Goal: Check status

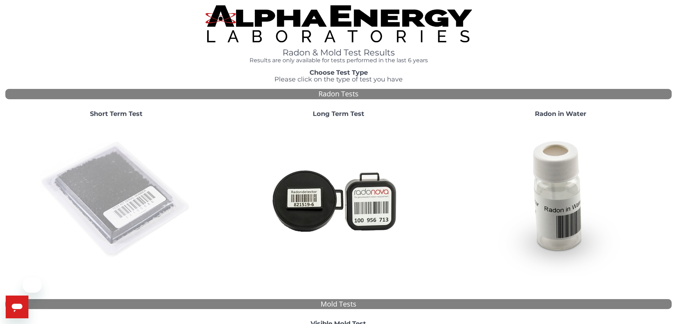
click at [115, 145] on img at bounding box center [116, 199] width 153 height 153
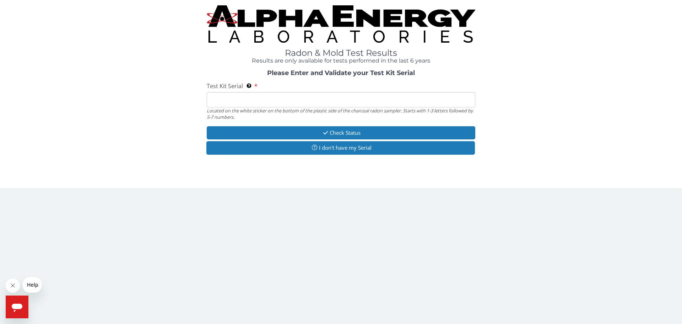
click at [240, 91] on div "Test Kit Serial Located on the white sticker on the bottom of the plastic side …" at bounding box center [341, 101] width 269 height 38
click at [243, 99] on input "Test Kit Serial Located on the white sticker on the bottom of the plastic side …" at bounding box center [341, 99] width 269 height 15
paste input "AA751324"
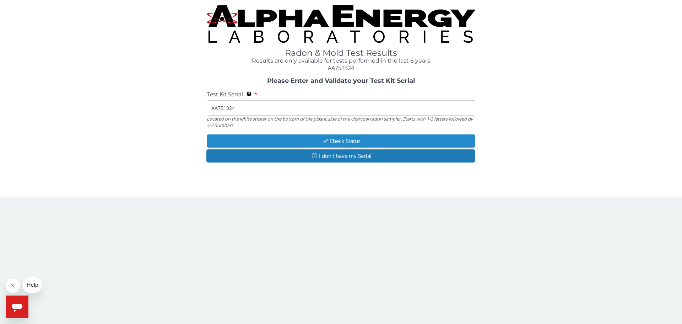
type input "AA751324"
click at [348, 144] on button "Check Status" at bounding box center [341, 140] width 269 height 13
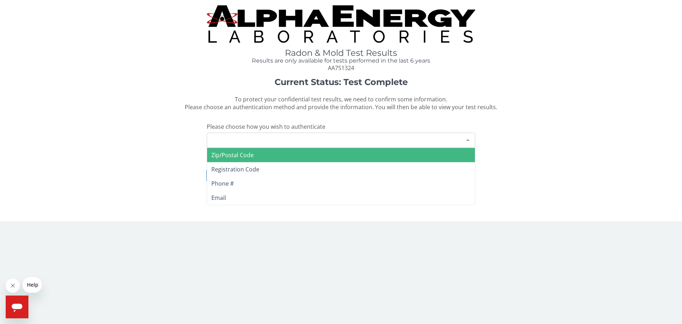
drag, startPoint x: 293, startPoint y: 147, endPoint x: 288, endPoint y: 147, distance: 5.0
click at [293, 147] on div "Please make a selection" at bounding box center [341, 140] width 269 height 15
click at [268, 157] on span "Zip/Postal Code" at bounding box center [341, 155] width 268 height 14
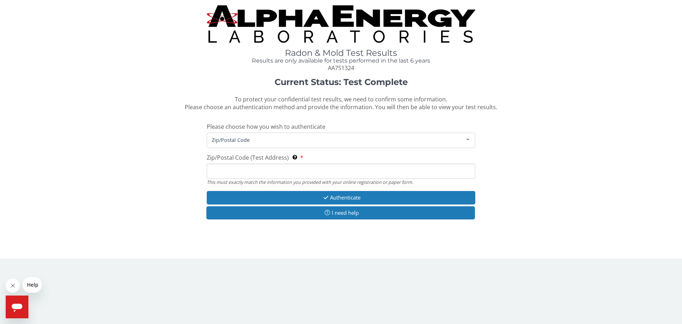
click at [250, 174] on input "Zip/Postal Code (Test Address) This must exactly match the information you prov…" at bounding box center [341, 170] width 269 height 15
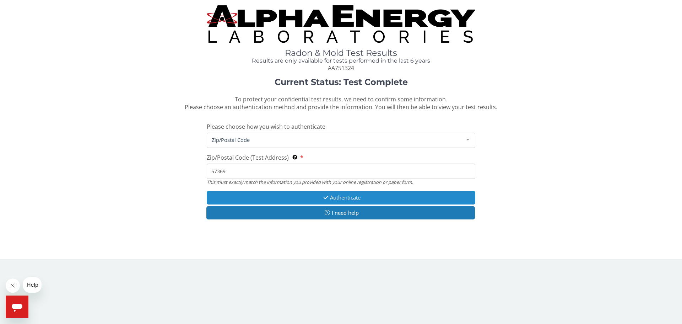
type input "57369"
click at [337, 202] on button "Authenticate" at bounding box center [341, 197] width 269 height 13
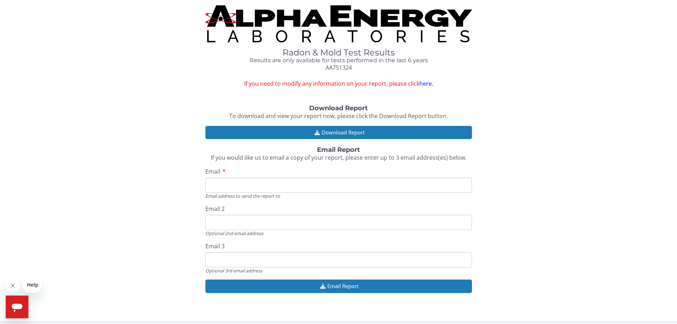
click at [424, 83] on link "here." at bounding box center [426, 84] width 14 height 8
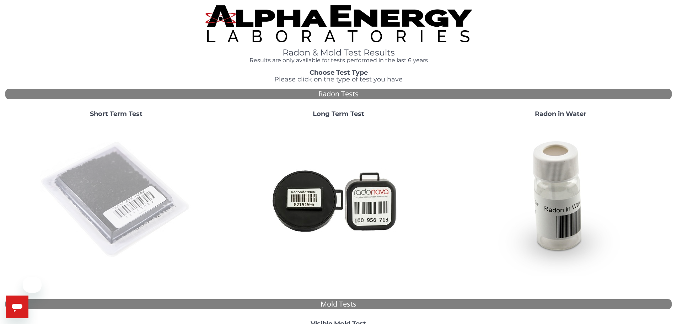
click at [112, 166] on img at bounding box center [116, 199] width 153 height 153
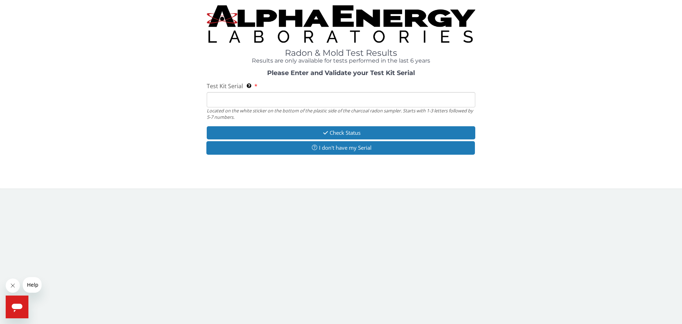
click at [253, 97] on input "Test Kit Serial Located on the white sticker on the bottom of the plastic side …" at bounding box center [341, 99] width 269 height 15
paste input "AA751147"
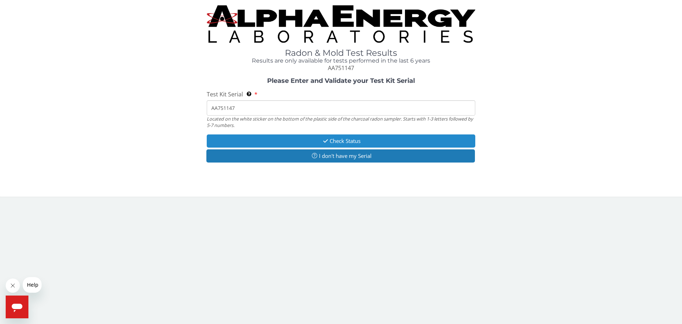
type input "AA751147"
click at [350, 147] on button "Check Status" at bounding box center [341, 140] width 269 height 13
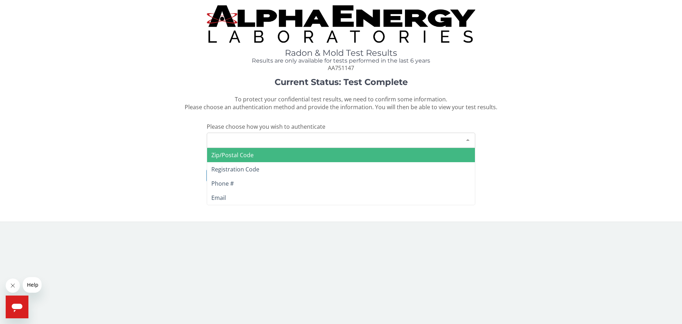
click at [310, 141] on div "Please make a selection" at bounding box center [341, 140] width 269 height 15
click at [269, 158] on span "Zip/Postal Code" at bounding box center [341, 155] width 268 height 14
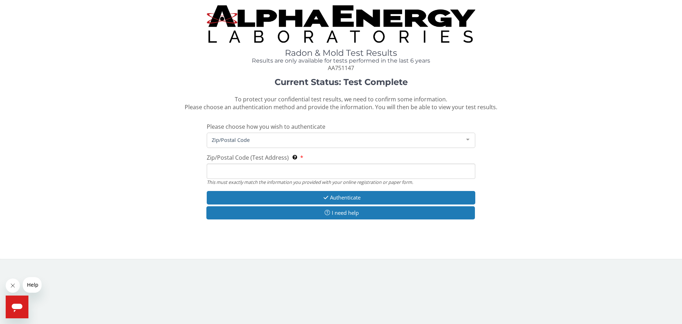
click at [251, 169] on input "Zip/Postal Code (Test Address) This must exactly match the information you prov…" at bounding box center [341, 170] width 269 height 15
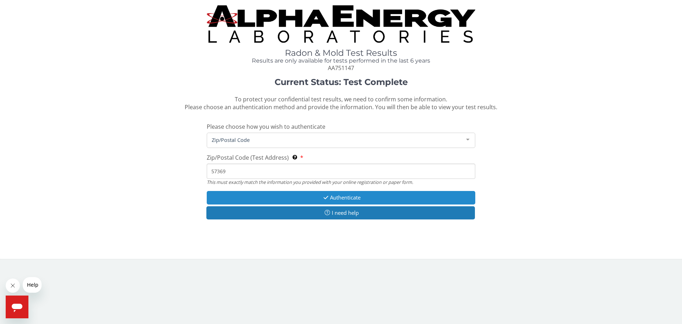
type input "57369"
click at [405, 200] on button "Authenticate" at bounding box center [341, 197] width 269 height 13
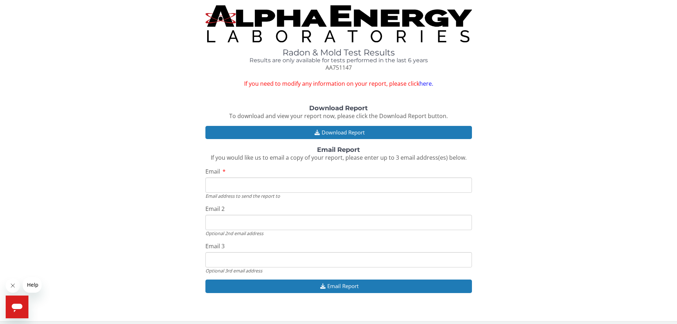
click at [430, 81] on link "here." at bounding box center [426, 84] width 14 height 8
